Goal: Transaction & Acquisition: Purchase product/service

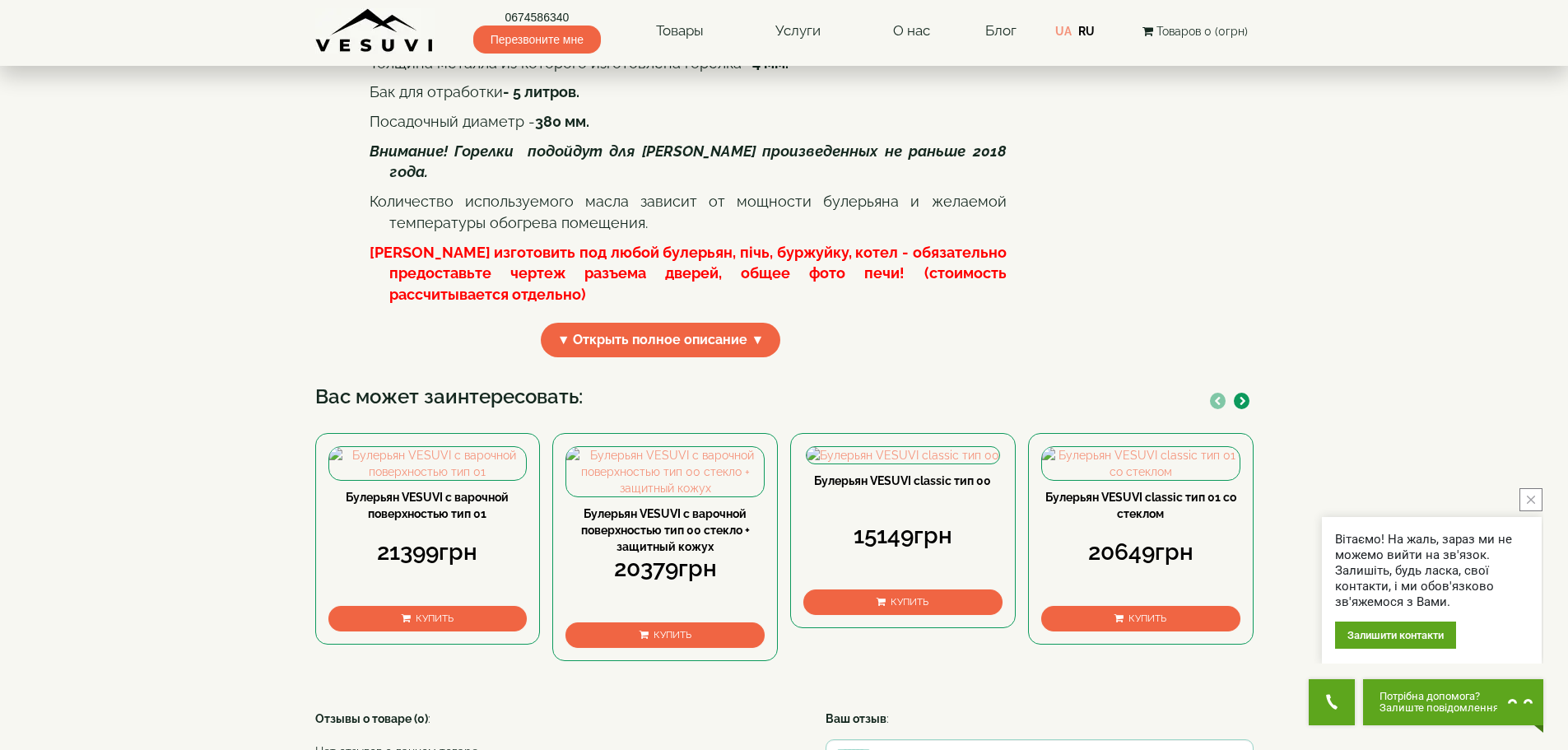
scroll to position [494, 0]
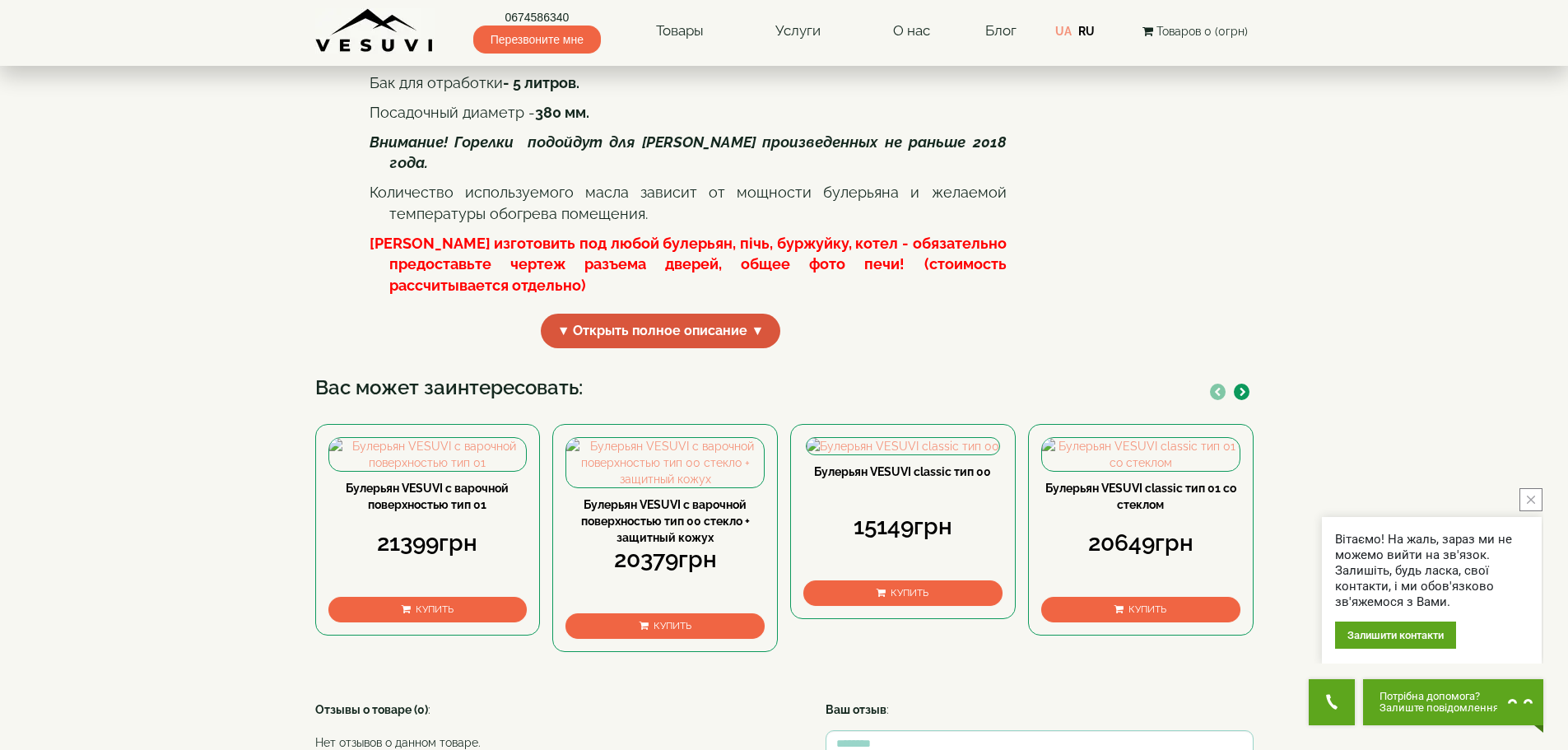
click at [756, 349] on span "▼ Открыть полное описание ▼" at bounding box center [660, 331] width 240 height 36
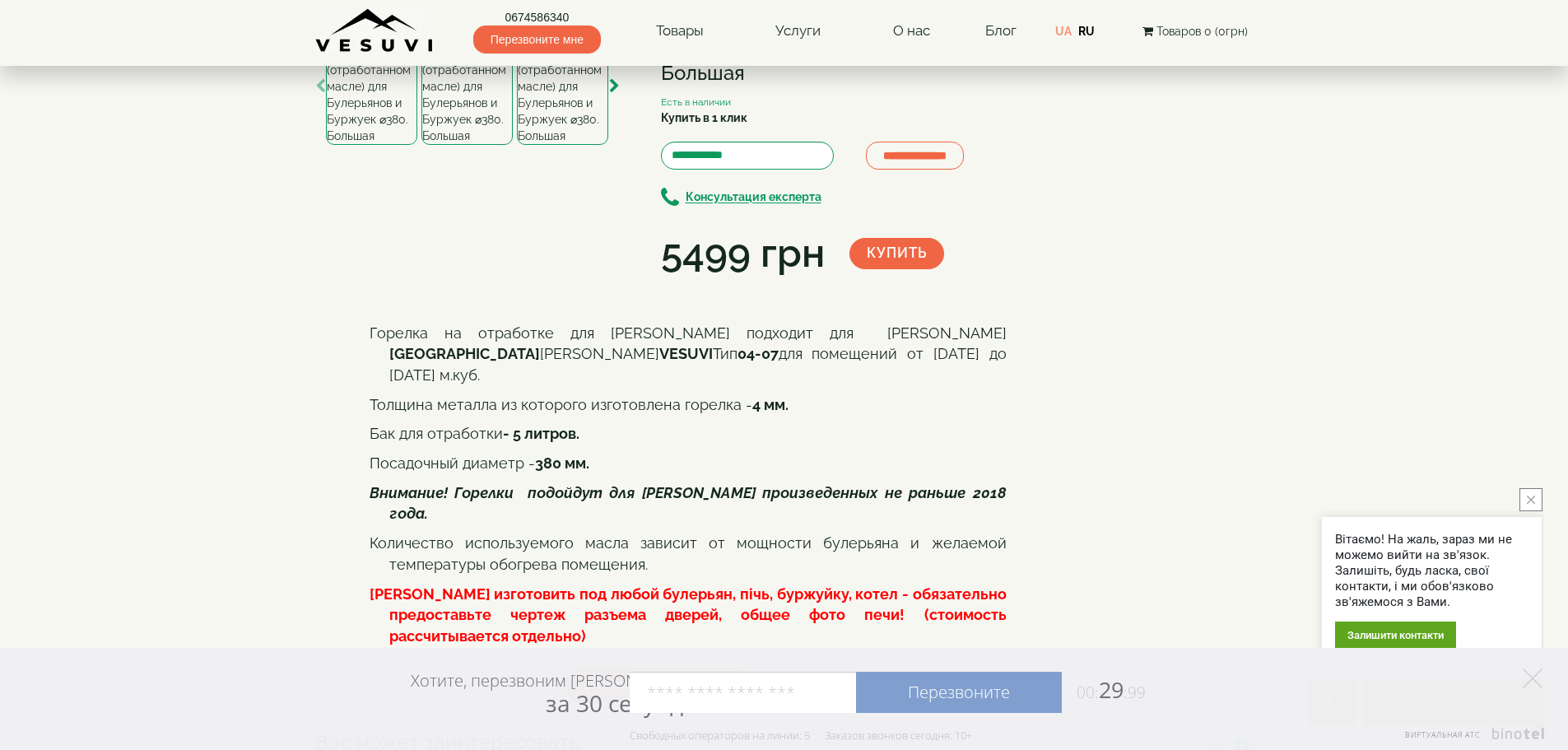
scroll to position [0, 0]
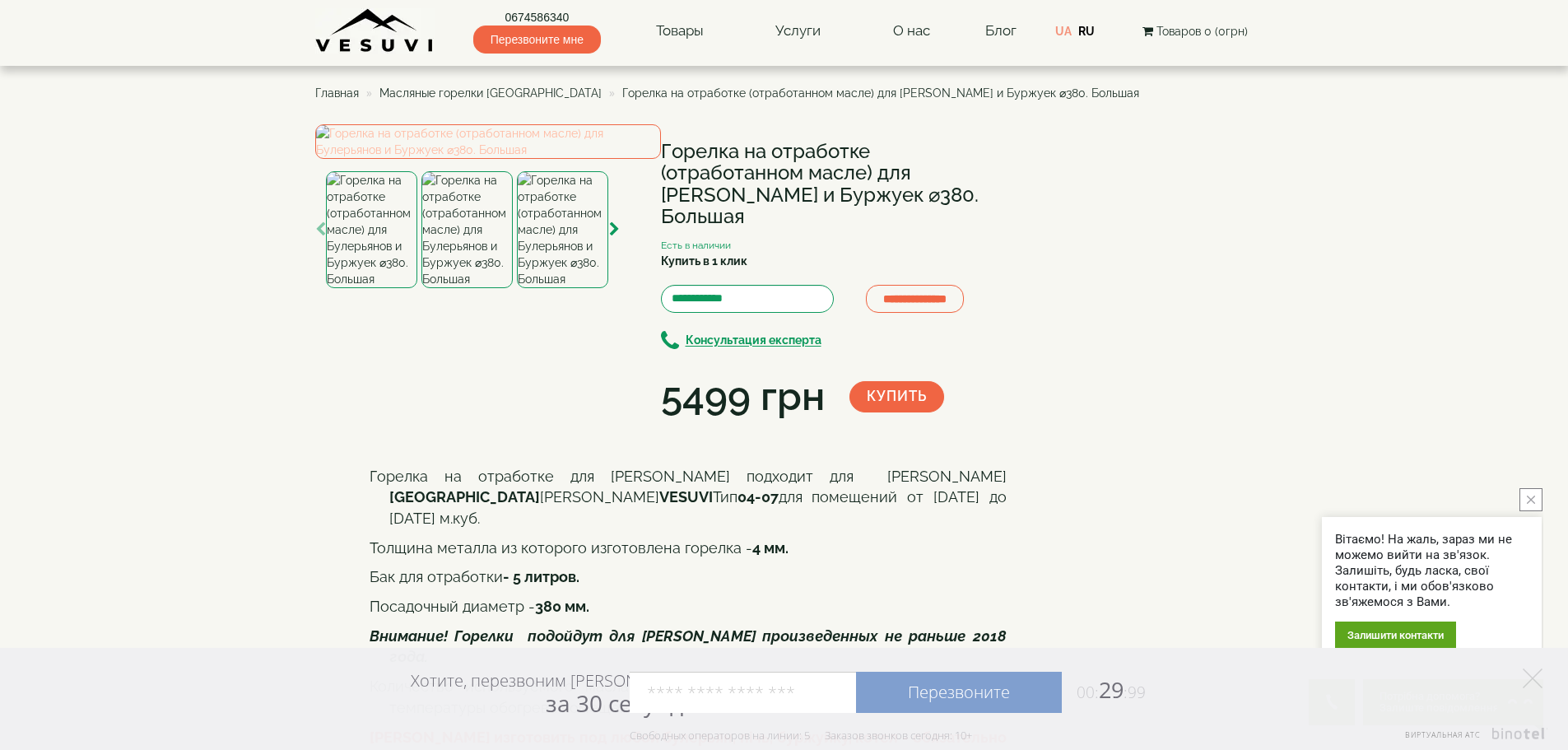
click at [435, 159] on img at bounding box center [488, 141] width 346 height 35
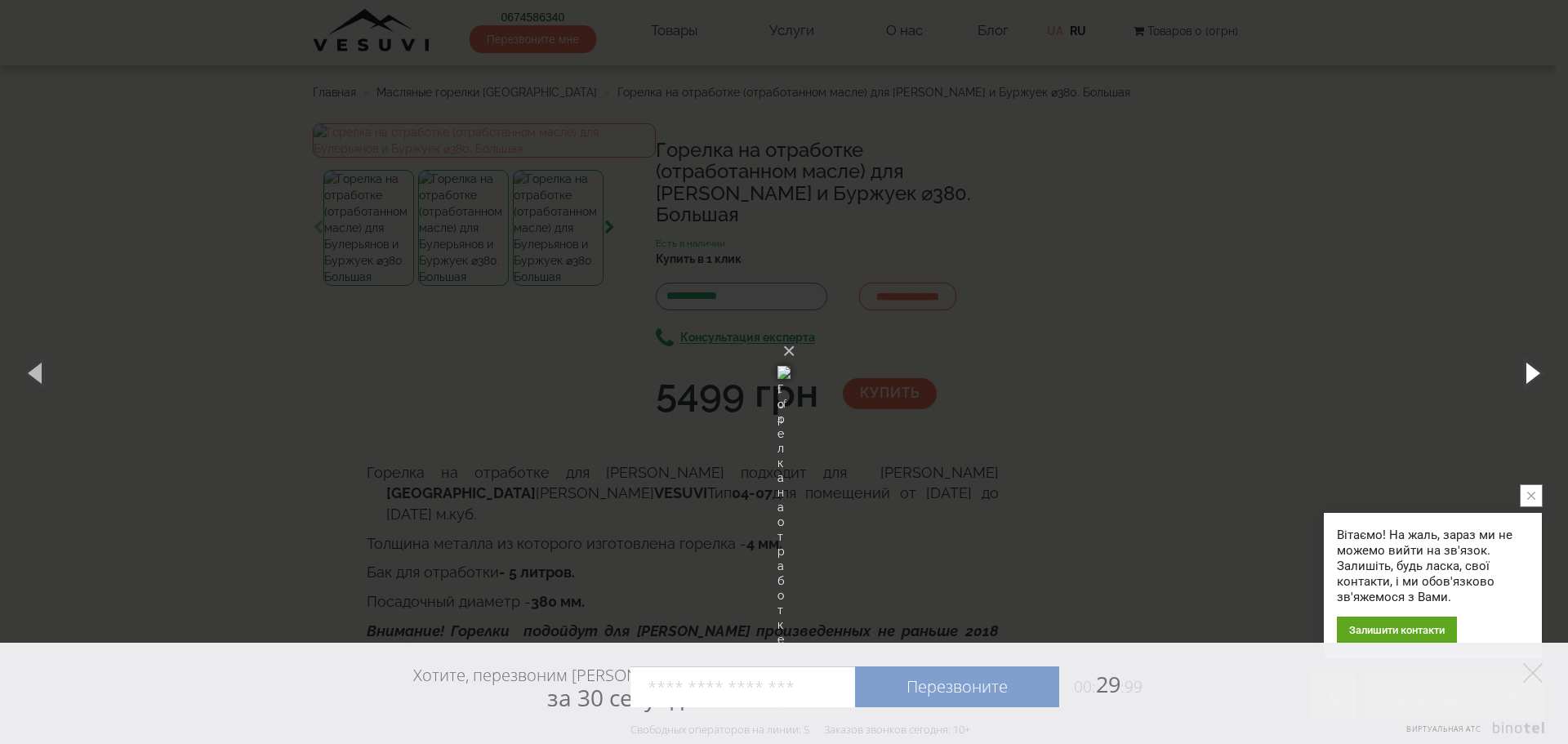
click at [1535, 370] on button "button" at bounding box center [1530, 372] width 73 height 89
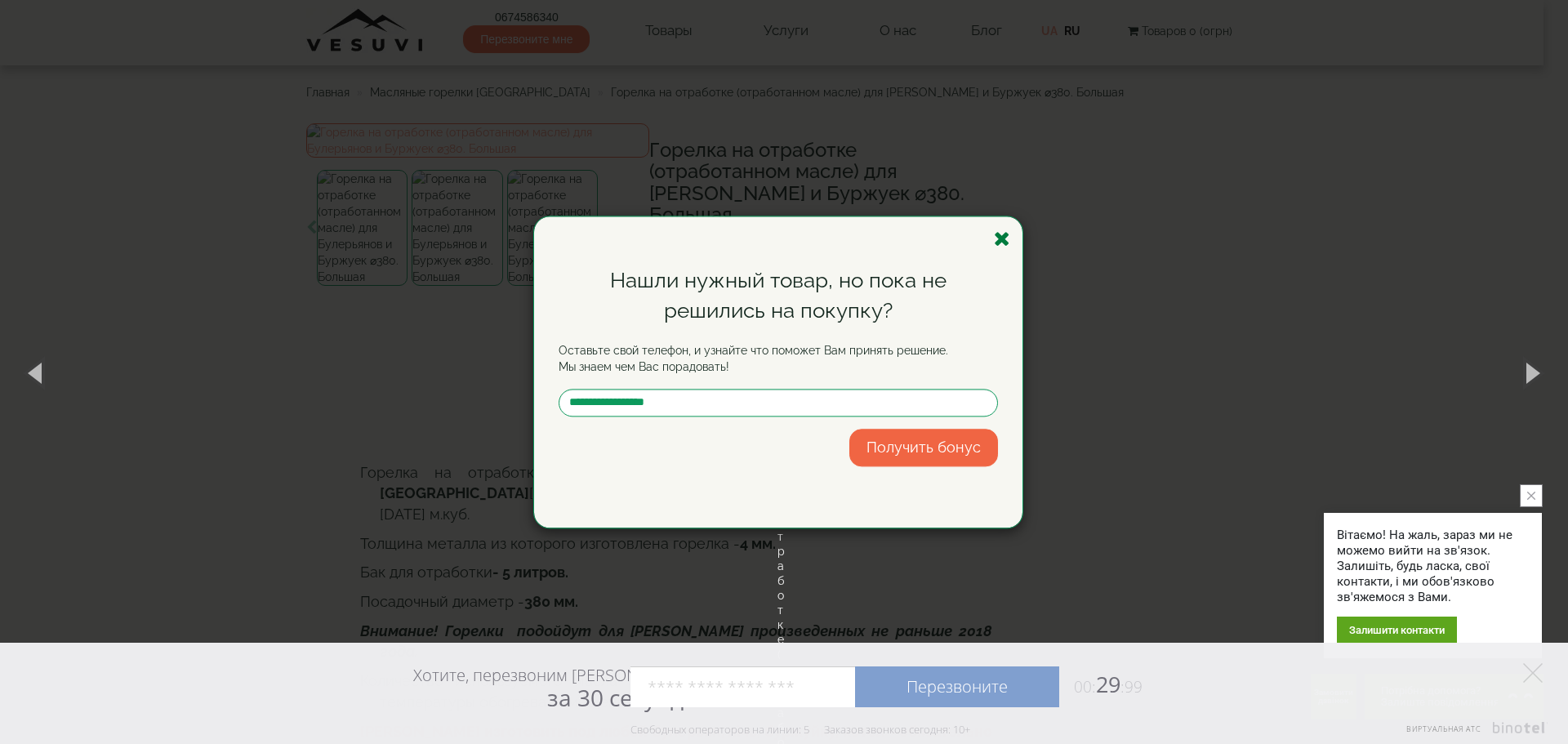
click at [1003, 237] on icon "button" at bounding box center [1001, 239] width 16 height 21
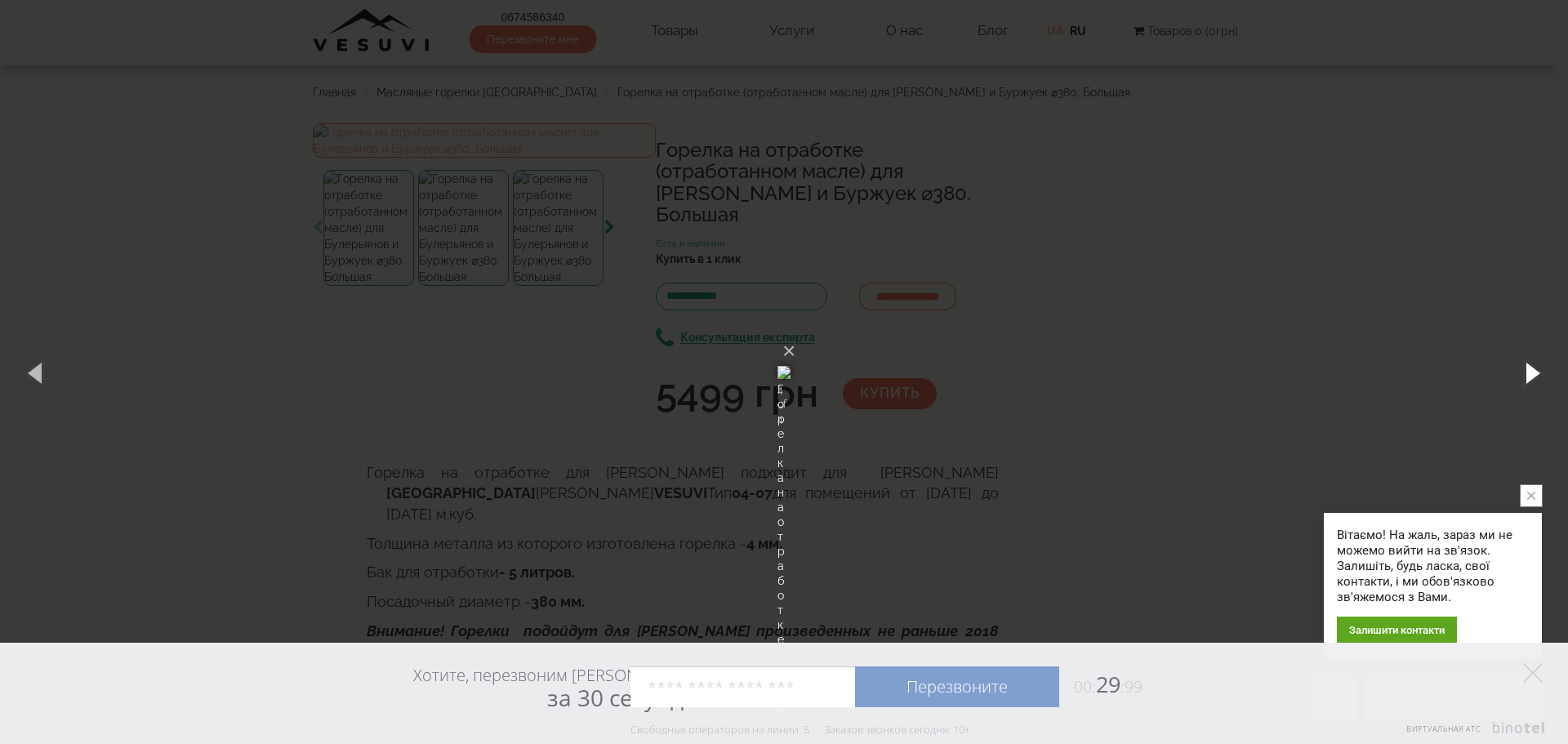
click at [1529, 372] on button "button" at bounding box center [1530, 372] width 73 height 89
click at [795, 334] on button "×" at bounding box center [788, 352] width 13 height 36
